Goal: Communication & Community: Answer question/provide support

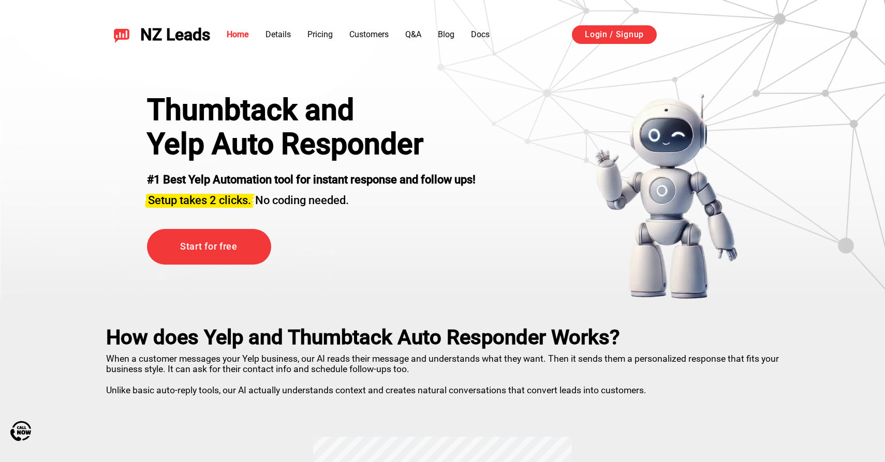
click at [640, 87] on div "Thumbtack and Yelp Auto Responder #1 Best Yelp Automation tool for instant resp…" at bounding box center [442, 183] width 724 height 233
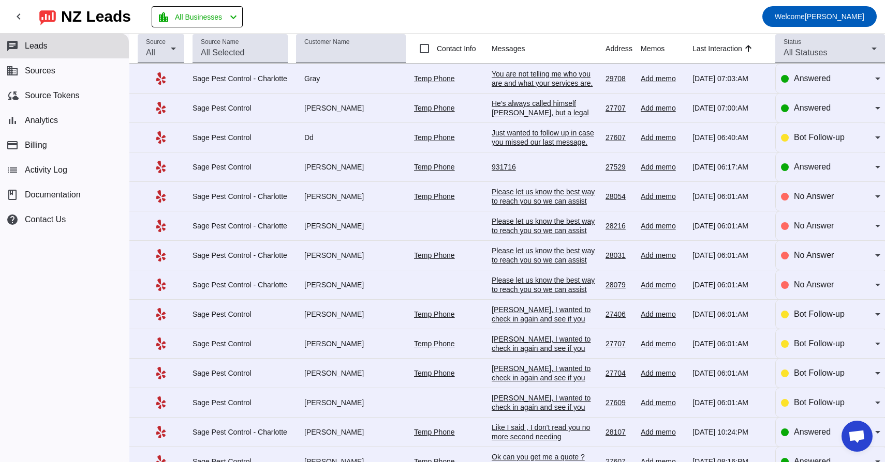
click at [540, 81] on div "You are not telling me who you are and what your services are." at bounding box center [544, 78] width 106 height 19
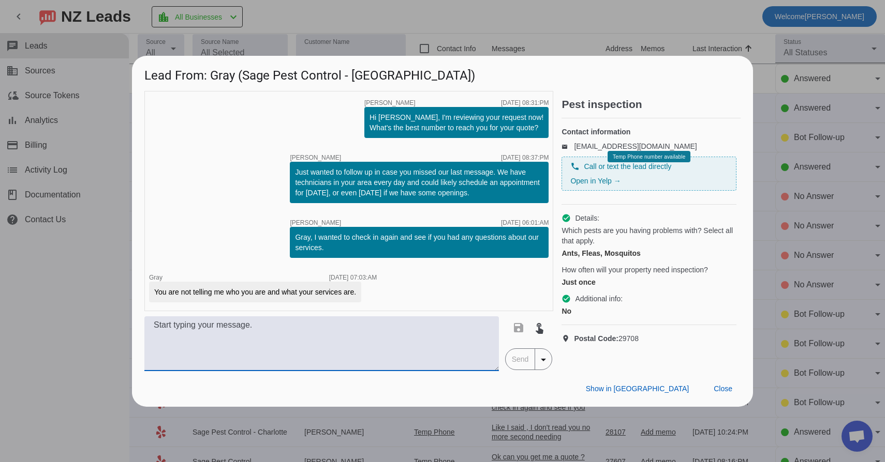
click at [392, 358] on textarea at bounding box center [321, 344] width 354 height 55
click at [459, 329] on textarea "This is Sage Pest Control and we offer pest control service for ants, fleas, an…" at bounding box center [321, 344] width 354 height 55
type textarea "This is Sage Pest Control, and we offer pest control services for ants, fleas, …"
click at [525, 360] on span "Send" at bounding box center [519, 359] width 29 height 21
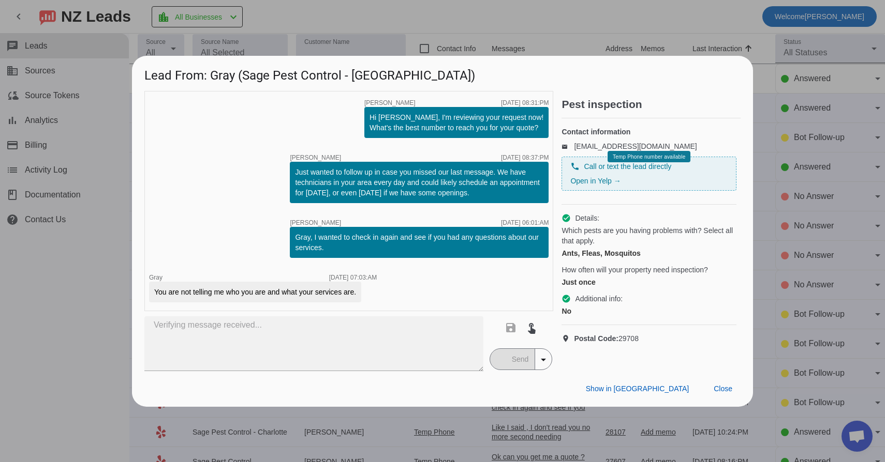
click at [778, 219] on div at bounding box center [442, 231] width 885 height 462
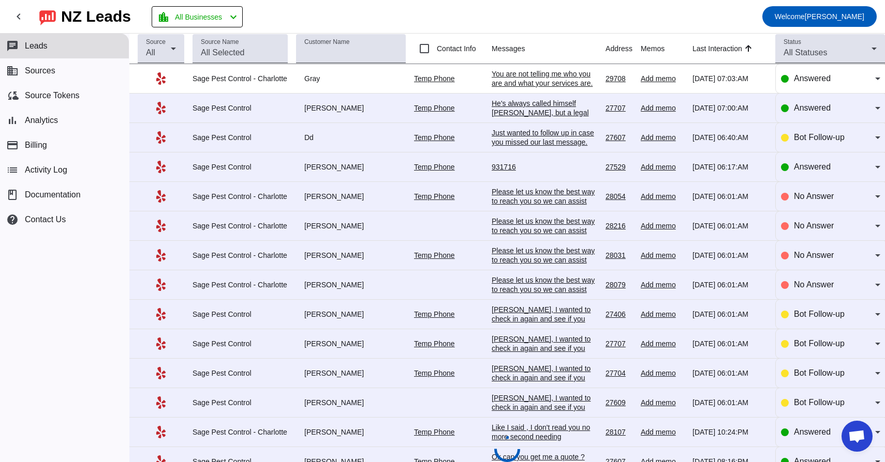
click at [554, 114] on div "He's always called himself [PERSON_NAME], but a legal paper referred to him as …" at bounding box center [544, 122] width 106 height 47
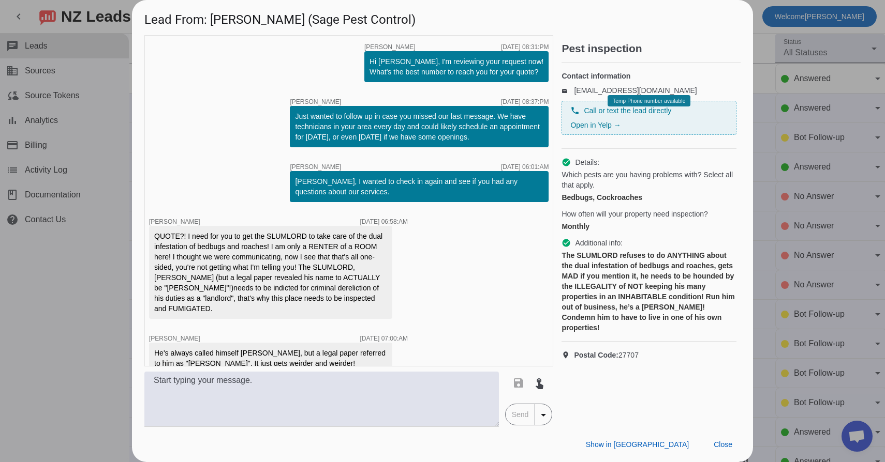
scroll to position [6, 0]
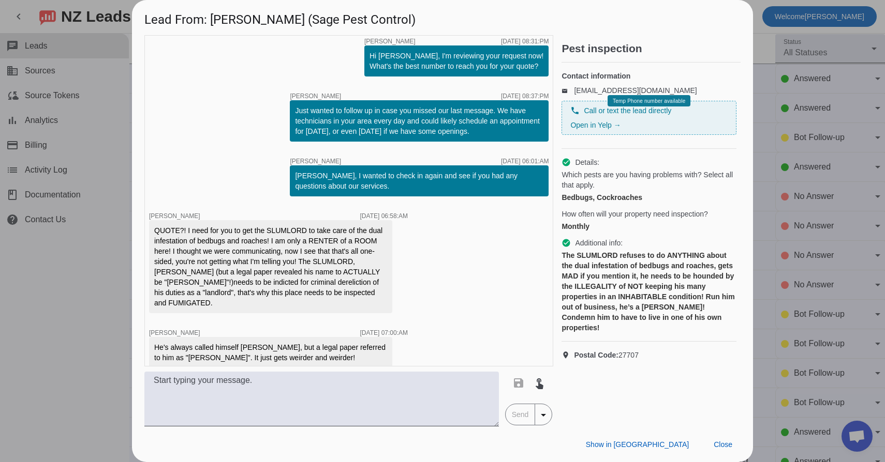
click at [749, 162] on div "timer close [PERSON_NAME] [DATE] 08:31:PM Hi [PERSON_NAME], I'm reviewing your …" at bounding box center [442, 231] width 621 height 392
click at [754, 172] on div at bounding box center [442, 231] width 885 height 462
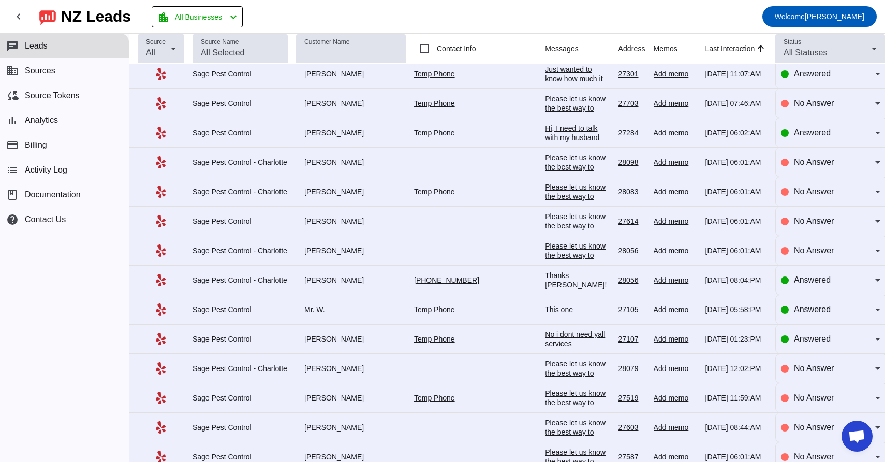
scroll to position [206, 0]
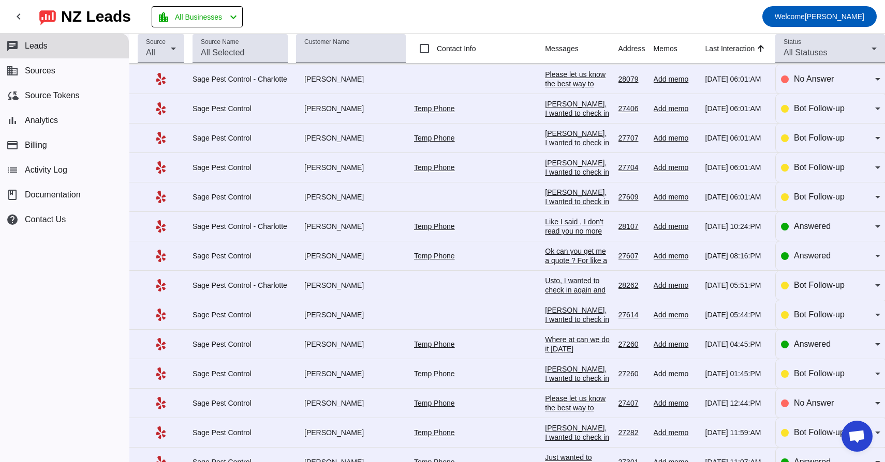
click at [562, 352] on div "Where at can we do it [DATE]" at bounding box center [577, 344] width 65 height 19
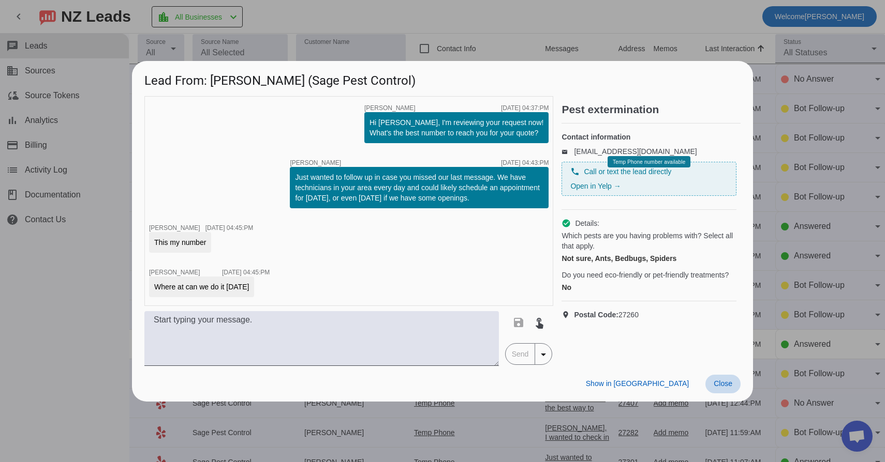
click at [725, 376] on span at bounding box center [722, 384] width 35 height 19
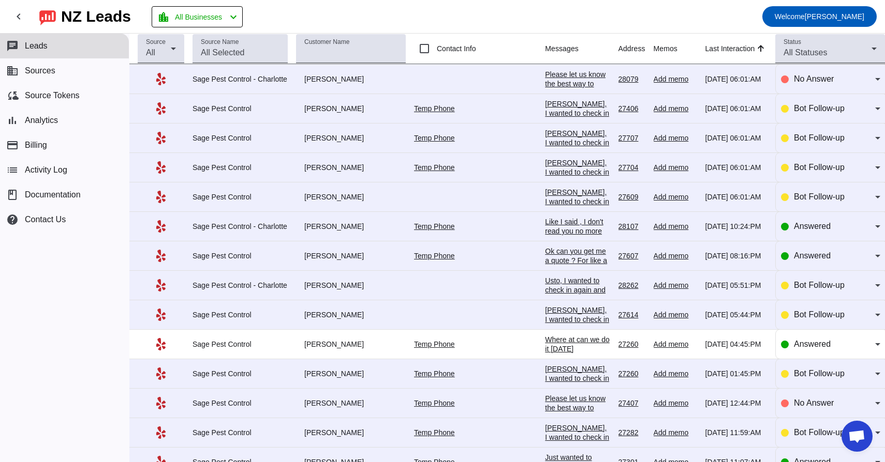
click at [603, 371] on td "[PERSON_NAME], I wanted to check in again and see if you had any questions abou…" at bounding box center [581, 374] width 73 height 29
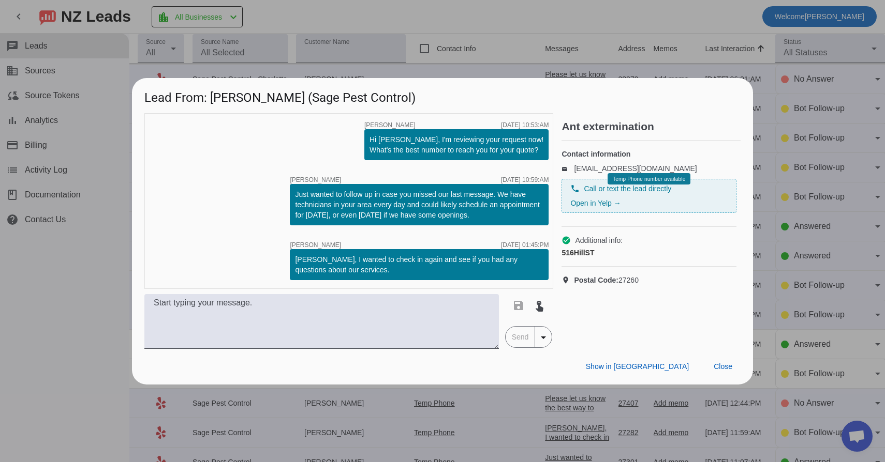
click at [777, 129] on div at bounding box center [442, 231] width 885 height 462
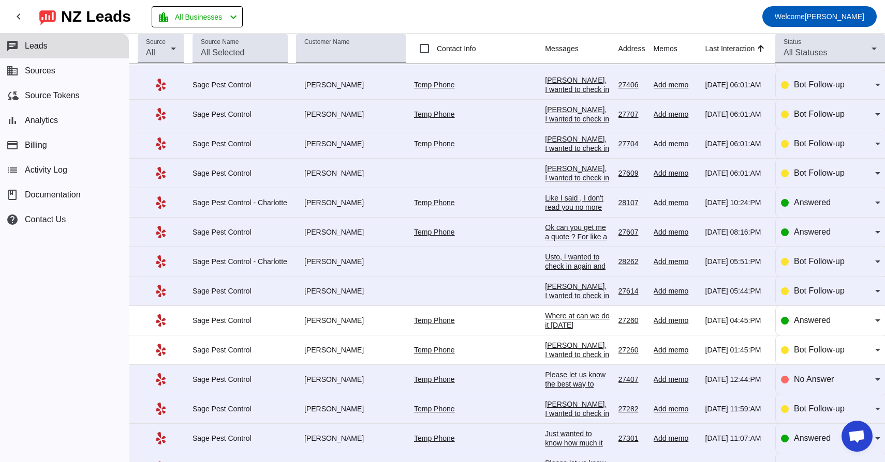
scroll to position [0, 0]
